Goal: Check status: Check status

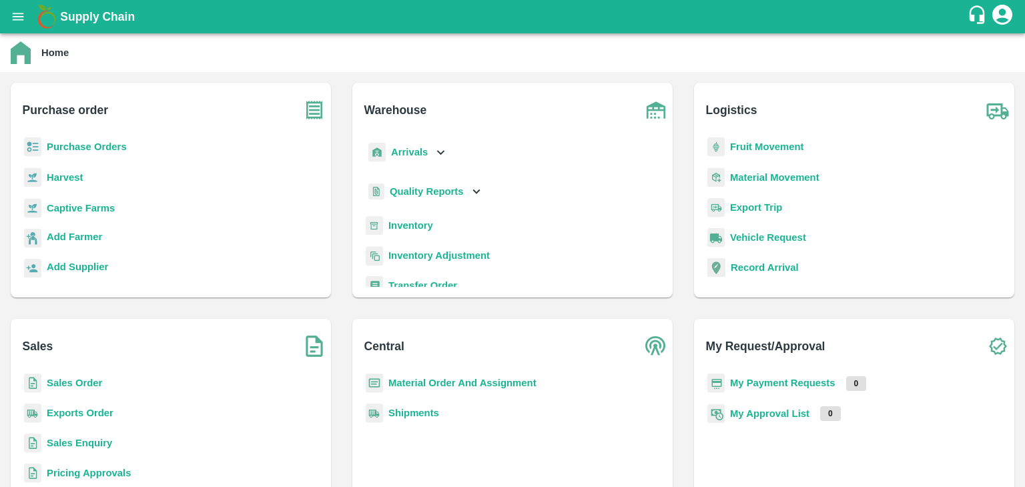
click at [52, 381] on b "Sales Order" at bounding box center [74, 383] width 55 height 11
